Goal: Check status: Check status

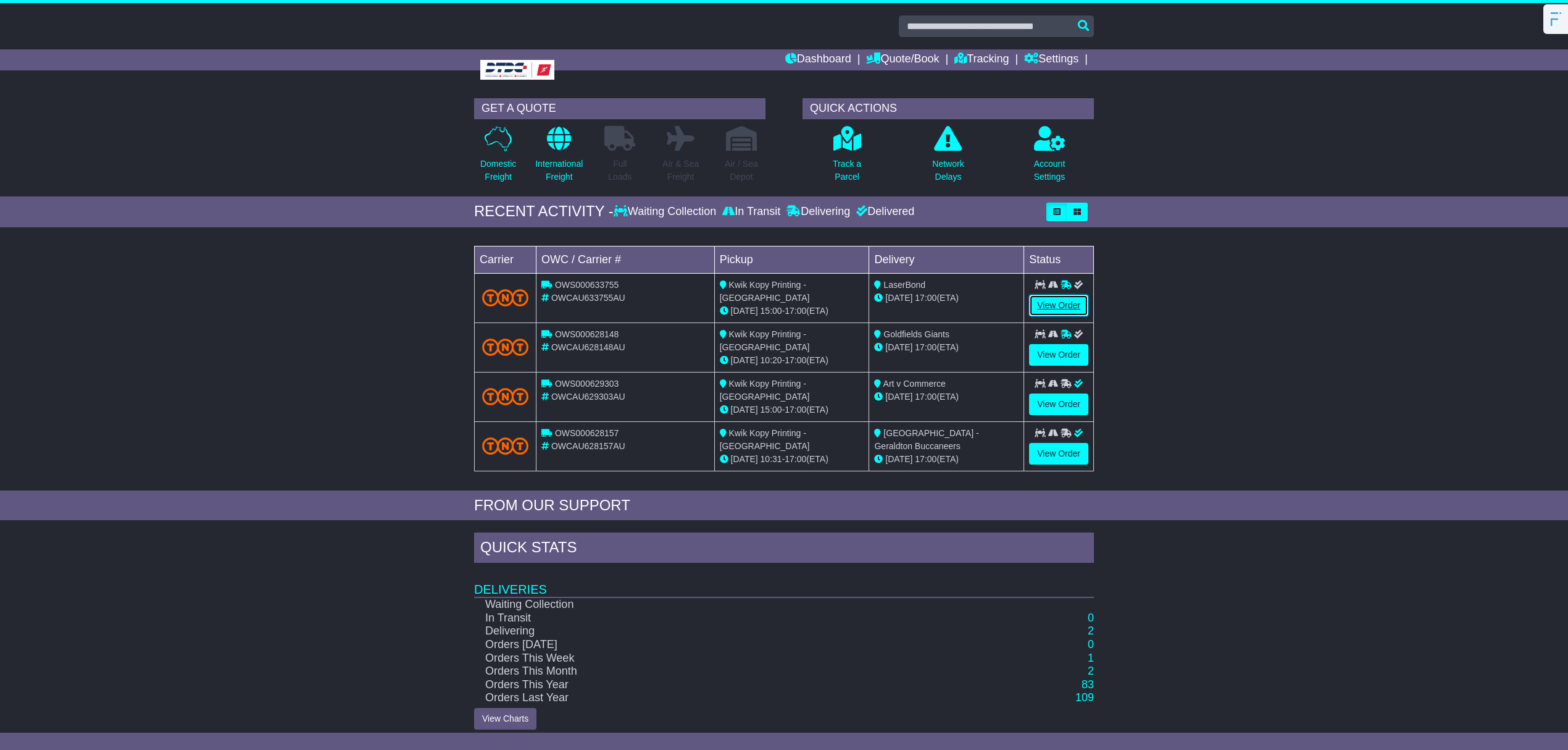
click at [1050, 305] on link "View Order" at bounding box center [1058, 305] width 59 height 22
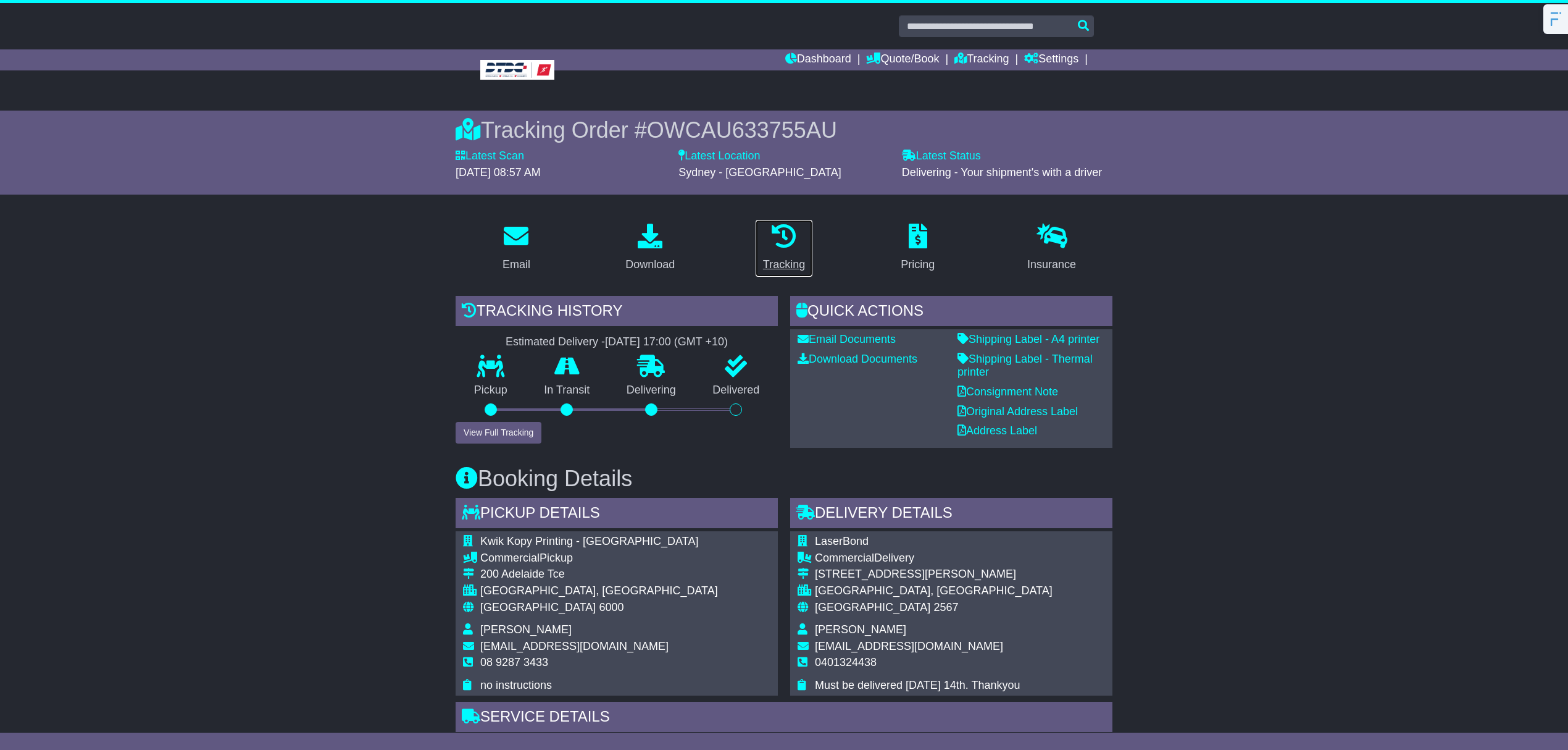
click at [793, 260] on div "Tracking" at bounding box center [784, 264] width 42 height 17
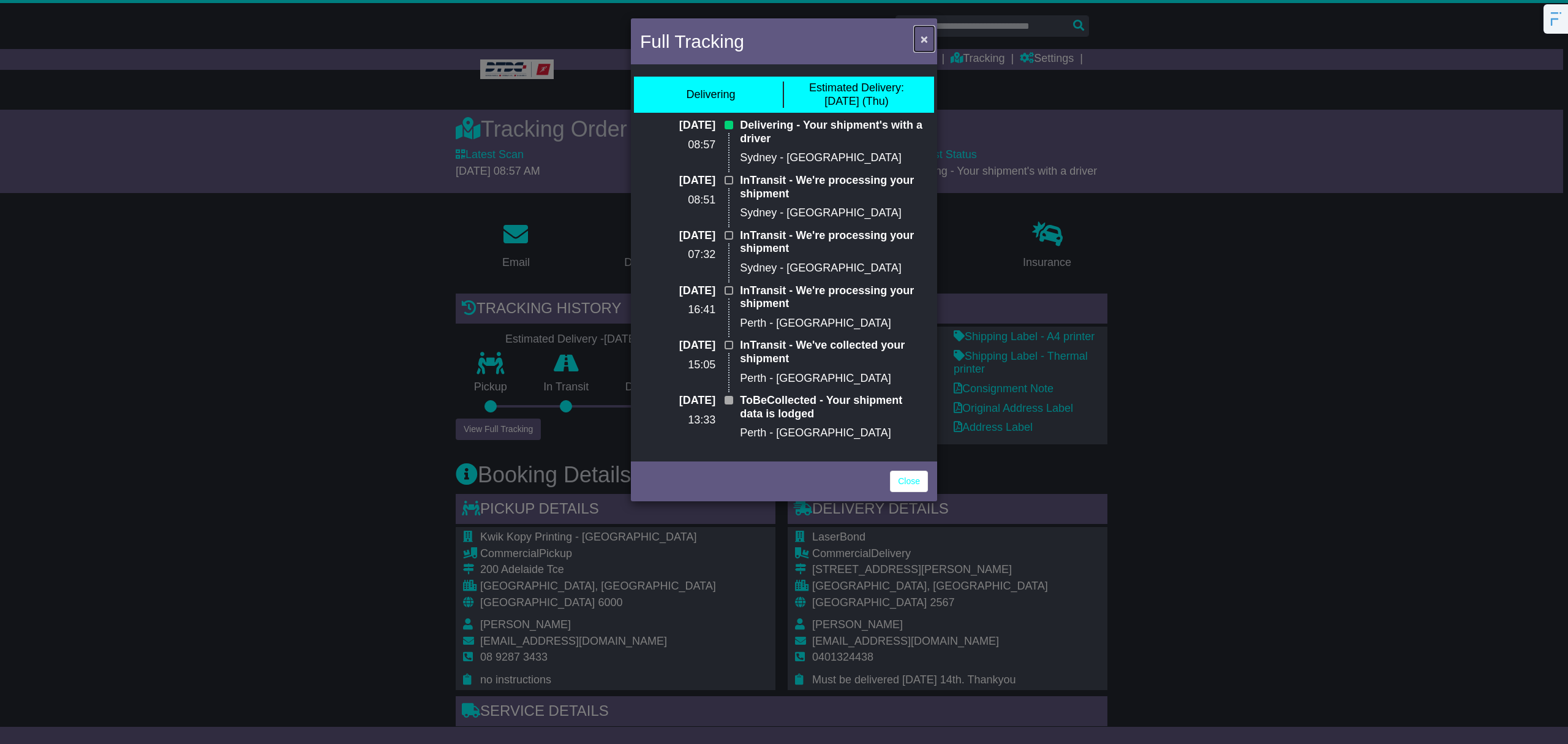
click at [922, 39] on span "×" at bounding box center [924, 39] width 7 height 14
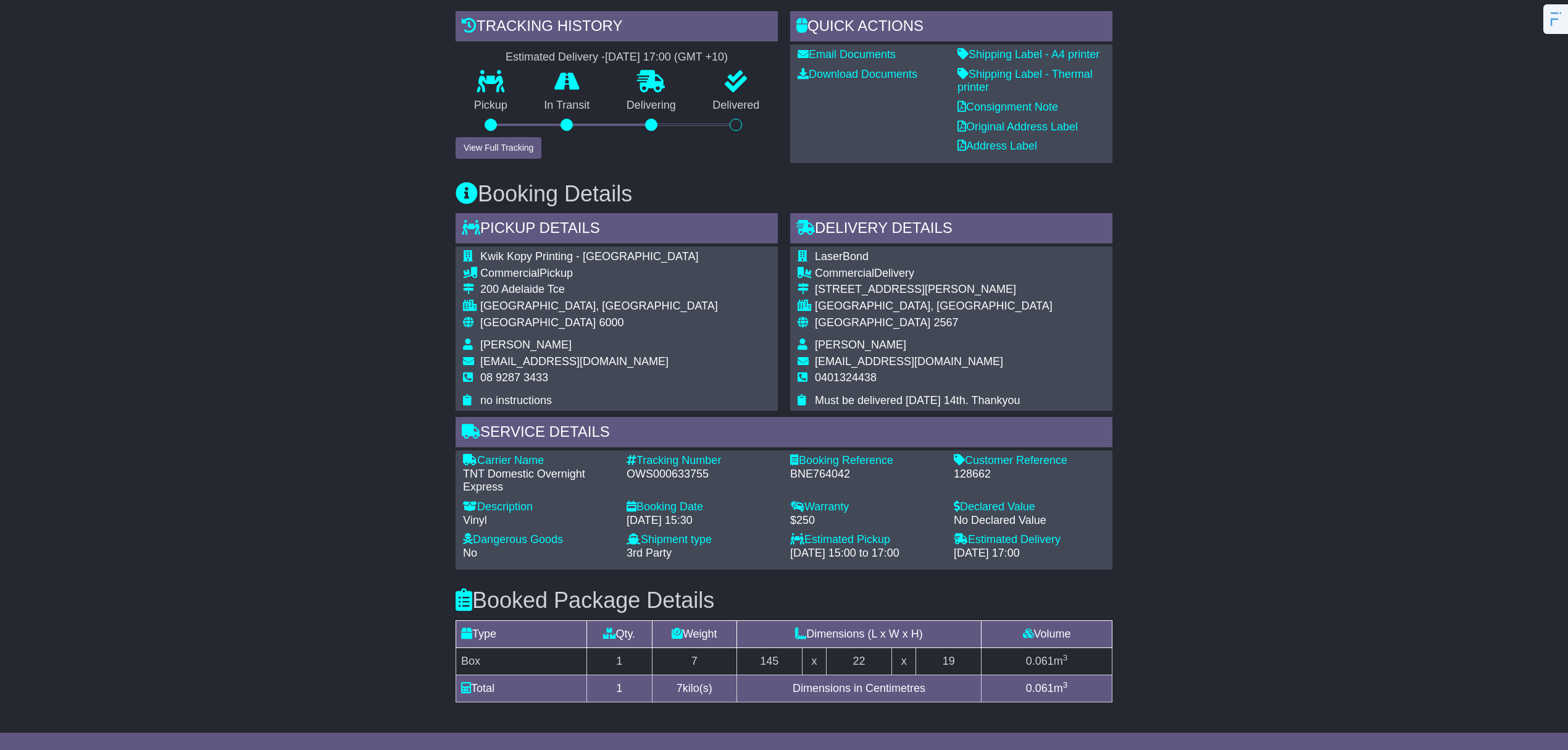
scroll to position [247, 0]
